Goal: Transaction & Acquisition: Book appointment/travel/reservation

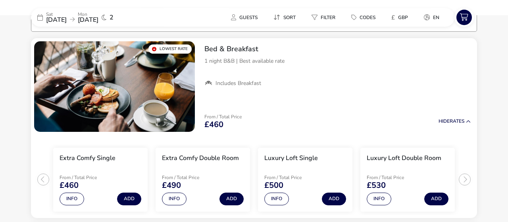
scroll to position [67, 0]
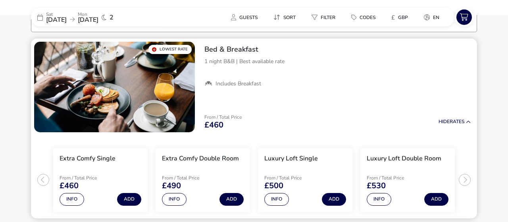
click at [464, 180] on ul "Extra Comfy Single From / Total Price £460 Info Add Extra Comfy Double Room Fro…" at bounding box center [254, 176] width 446 height 83
click at [464, 187] on ul "Extra Comfy Single From / Total Price £460 Info Add Extra Comfy Double Room Fro…" at bounding box center [254, 176] width 446 height 83
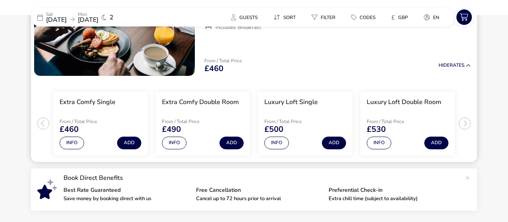
scroll to position [116, 0]
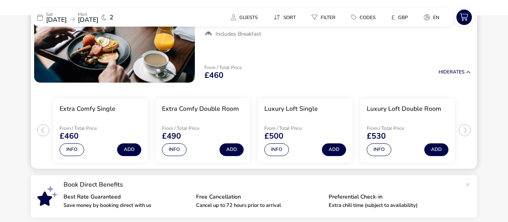
click at [44, 128] on ul "Extra Comfy Single From / Total Price £460 Info Add Extra Comfy Double Room Fro…" at bounding box center [254, 127] width 446 height 83
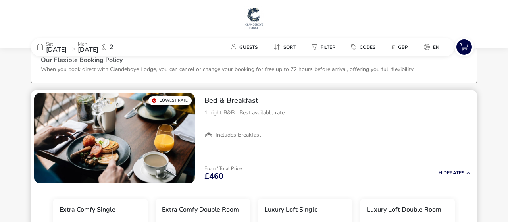
scroll to position [0, 0]
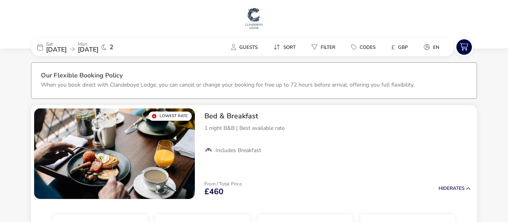
click at [60, 44] on p "Sat" at bounding box center [56, 44] width 21 height 5
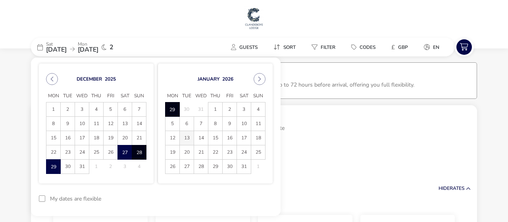
click at [187, 137] on span "13" at bounding box center [187, 138] width 14 height 14
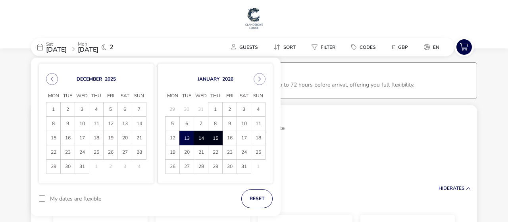
click at [215, 139] on span "15" at bounding box center [216, 138] width 14 height 14
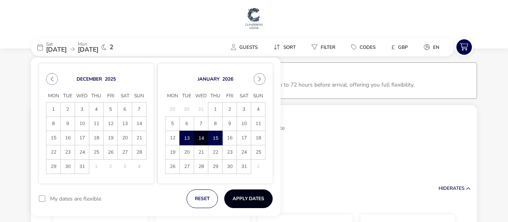
click at [253, 195] on button "Apply Dates" at bounding box center [248, 198] width 48 height 19
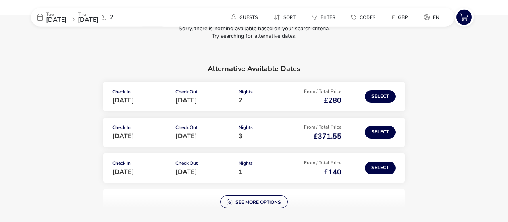
scroll to position [96, 0]
click at [372, 95] on button "Select" at bounding box center [380, 96] width 31 height 13
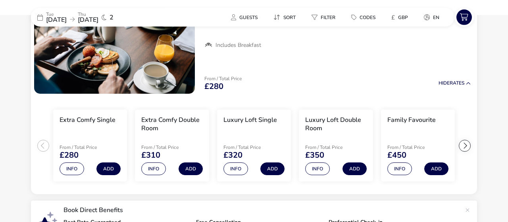
scroll to position [107, 0]
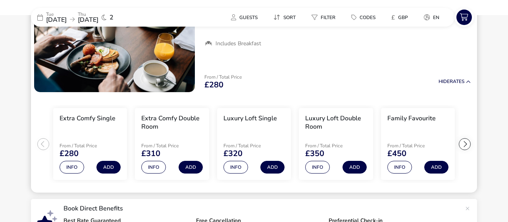
click at [466, 143] on div at bounding box center [465, 144] width 12 height 12
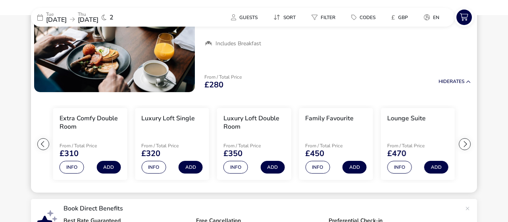
click at [464, 143] on div at bounding box center [465, 144] width 12 height 12
click at [464, 143] on ul "Extra Comfy Single From / Total Price £280 Info Add Extra Comfy Double Room Fro…" at bounding box center [254, 144] width 446 height 98
click at [42, 143] on div at bounding box center [43, 144] width 12 height 12
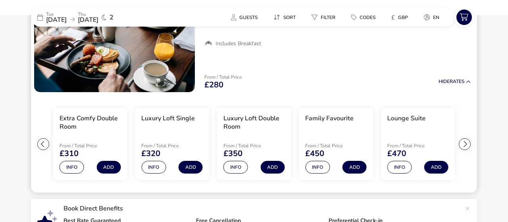
click at [42, 143] on div at bounding box center [43, 144] width 12 height 12
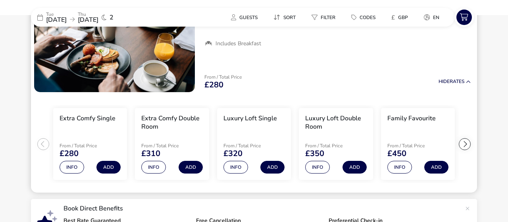
click at [42, 143] on ul "Extra Comfy Single From / Total Price £280 Info Add Extra Comfy Double Room Fro…" at bounding box center [254, 144] width 446 height 98
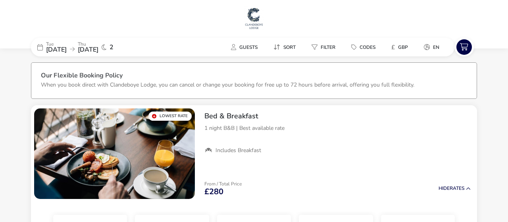
click at [258, 14] on img at bounding box center [254, 18] width 20 height 24
